Goal: Task Accomplishment & Management: Manage account settings

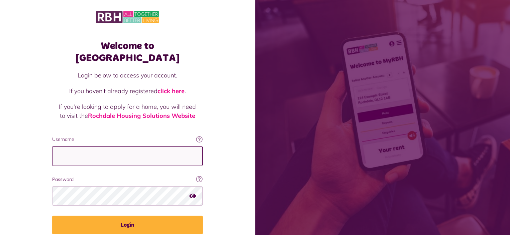
type input "**********"
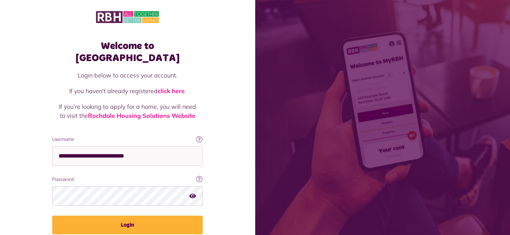
click at [127, 216] on button "Login" at bounding box center [127, 225] width 150 height 19
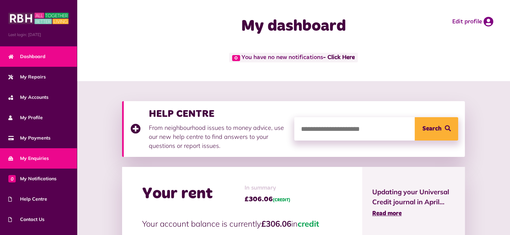
click at [28, 163] on link "My Enquiries" at bounding box center [38, 158] width 77 height 20
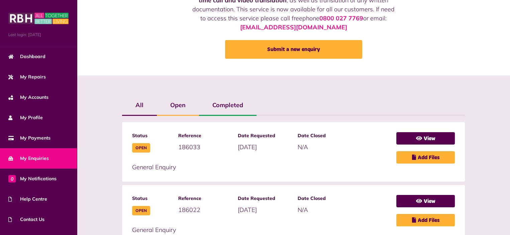
scroll to position [167, 0]
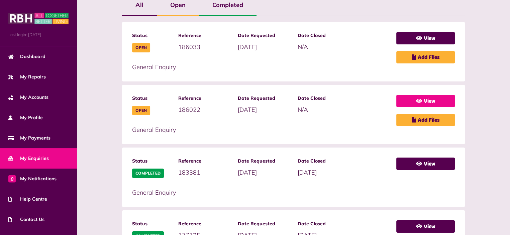
click at [431, 99] on link "View" at bounding box center [425, 101] width 59 height 12
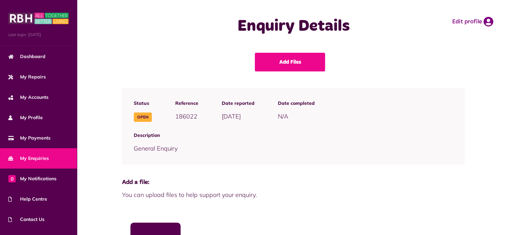
scroll to position [160, 0]
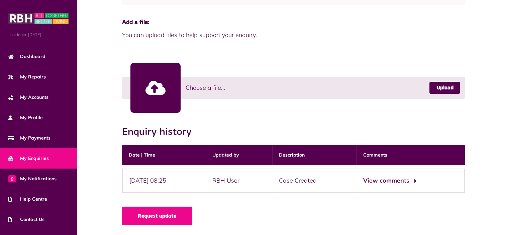
click at [405, 180] on button "View comments" at bounding box center [389, 181] width 52 height 10
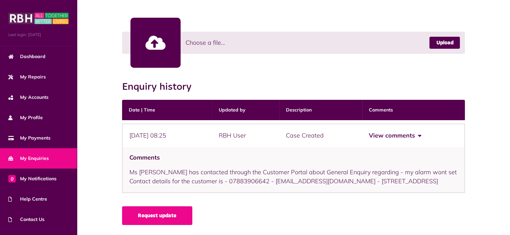
scroll to position [214, 0]
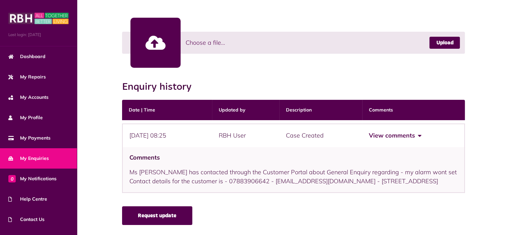
click at [162, 220] on link "Request update" at bounding box center [157, 216] width 70 height 19
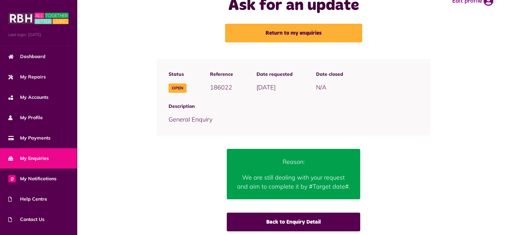
scroll to position [30, 0]
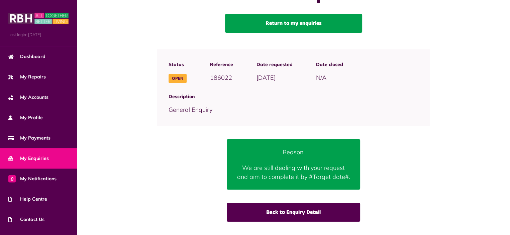
click at [308, 24] on link "Return to my enquiries" at bounding box center [293, 23] width 137 height 19
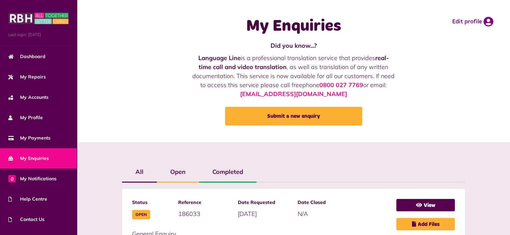
scroll to position [100, 0]
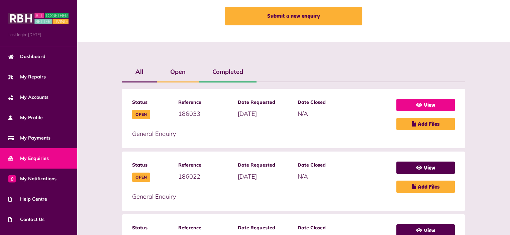
click at [424, 107] on link "View" at bounding box center [425, 105] width 59 height 12
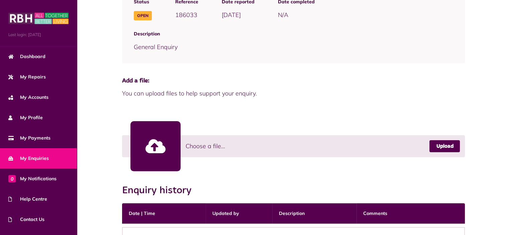
scroll to position [160, 0]
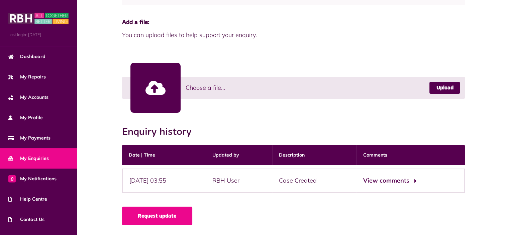
click at [397, 178] on button "View comments" at bounding box center [389, 181] width 52 height 10
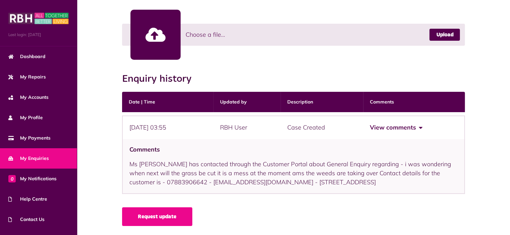
scroll to position [214, 0]
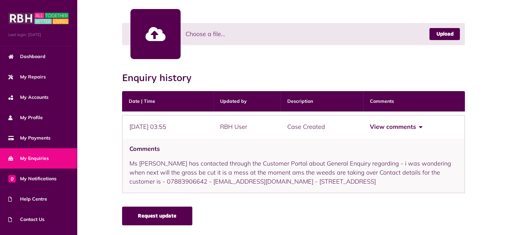
click at [143, 218] on link "Request update" at bounding box center [157, 216] width 70 height 19
